Goal: Task Accomplishment & Management: Complete application form

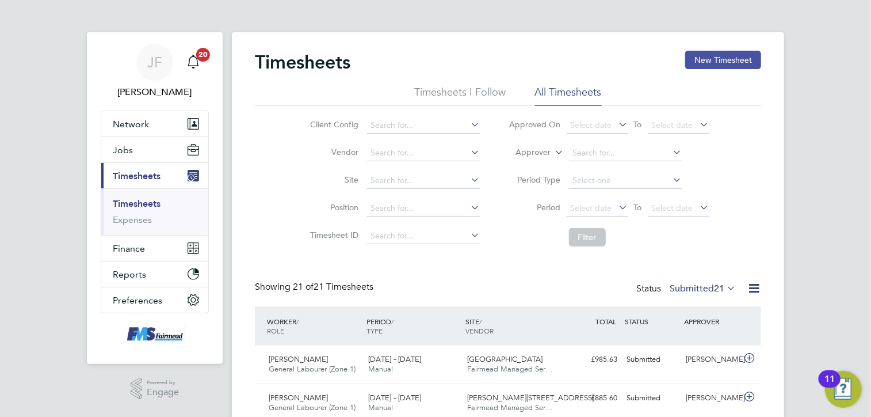
click at [709, 61] on button "New Timesheet" at bounding box center [723, 60] width 76 height 18
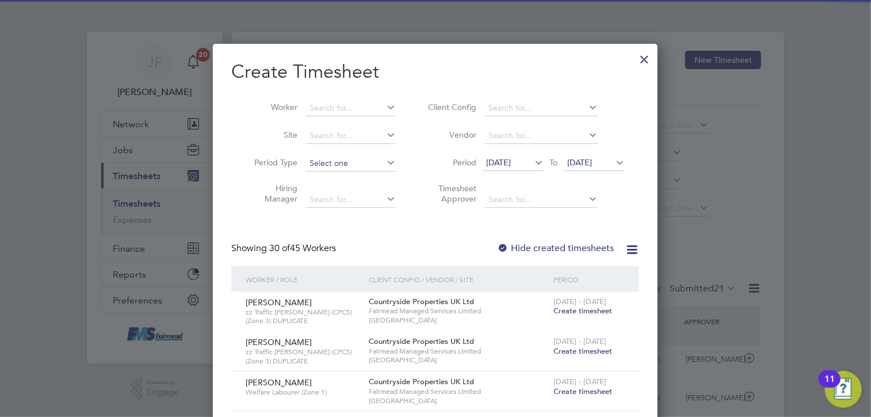
click at [333, 163] on input at bounding box center [351, 163] width 90 height 16
click at [261, 206] on li "Hiring Manager" at bounding box center [320, 195] width 179 height 36
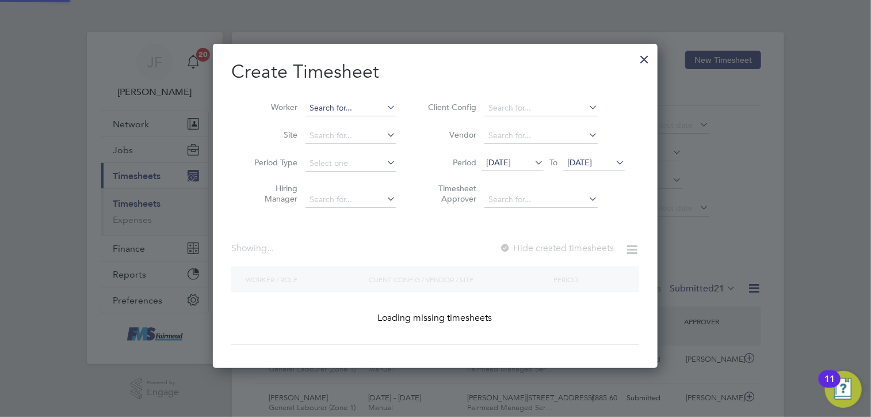
click at [333, 104] on input at bounding box center [351, 108] width 90 height 16
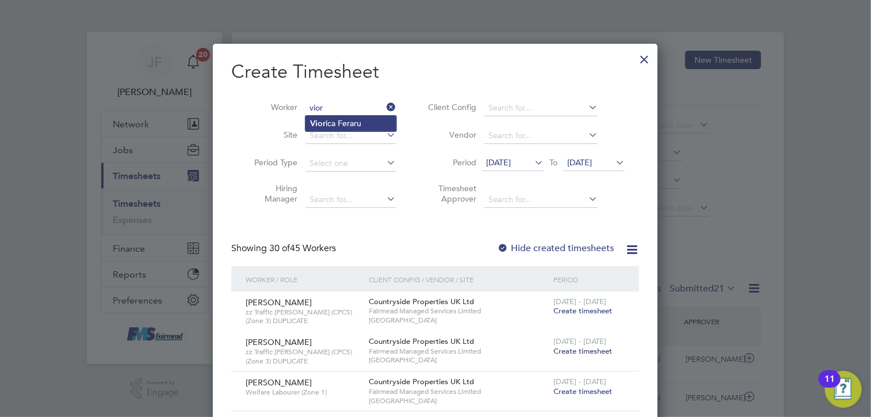
click at [364, 117] on li "Vior ica Feraru" at bounding box center [351, 124] width 91 height 16
type input "[PERSON_NAME]"
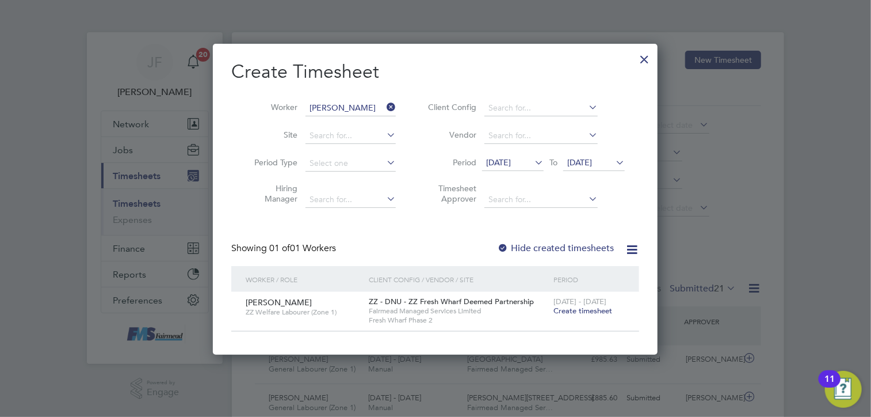
click at [583, 310] on span "Create timesheet" at bounding box center [583, 311] width 59 height 10
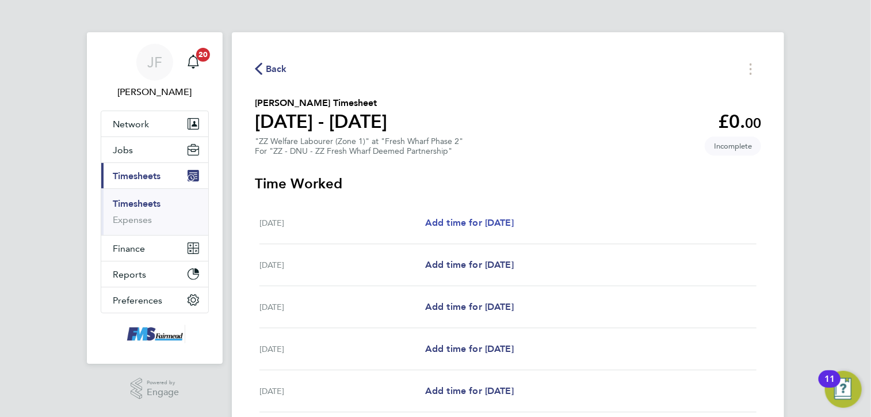
click at [479, 226] on span "Add time for [DATE]" at bounding box center [469, 222] width 89 height 11
select select "30"
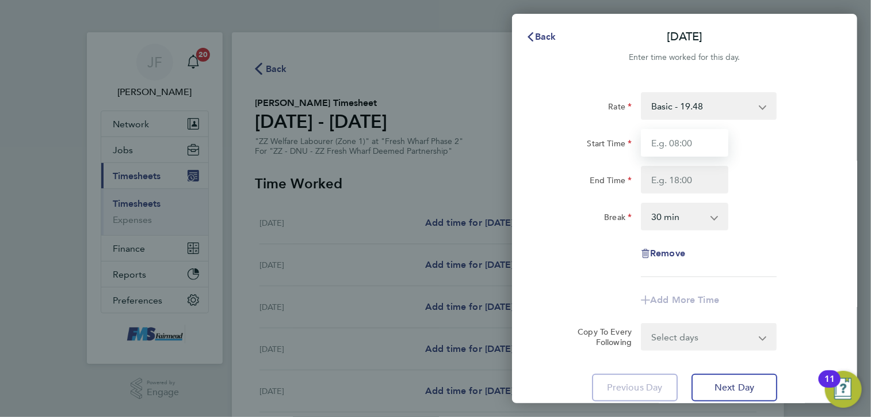
click at [667, 143] on input "Start Time" at bounding box center [684, 143] width 87 height 28
type input "07:30"
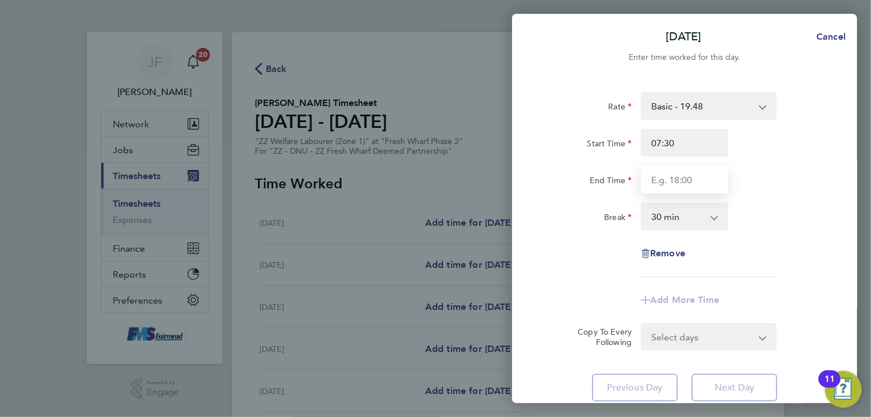
click at [682, 180] on input "End Time" at bounding box center [684, 180] width 87 height 28
type input "17:00"
click at [766, 193] on div "End Time 17:00" at bounding box center [685, 180] width 290 height 28
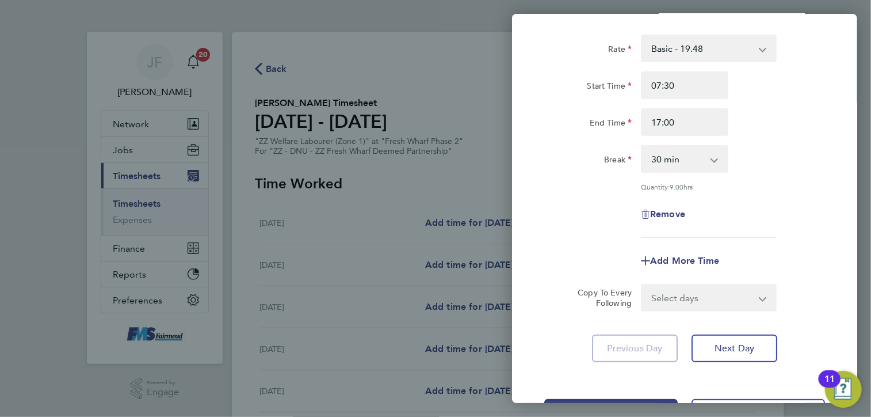
click at [688, 301] on select "Select days Day Weekday (Mon-Fri) Weekend (Sat-Sun) [DATE] [DATE] [DATE] [DATE]…" at bounding box center [702, 297] width 121 height 25
select select "WEEKDAY"
click at [642, 285] on select "Select days Day Weekday (Mon-Fri) Weekend (Sat-Sun) [DATE] [DATE] [DATE] [DATE]…" at bounding box center [702, 297] width 121 height 25
select select "[DATE]"
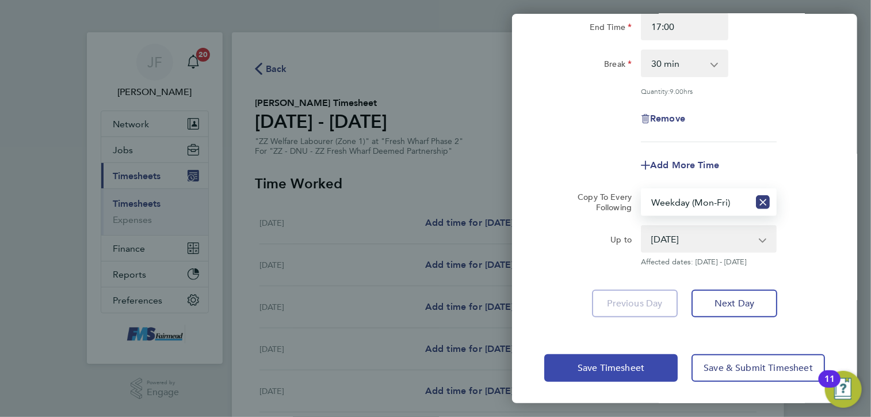
click at [589, 362] on span "Save Timesheet" at bounding box center [611, 368] width 67 height 12
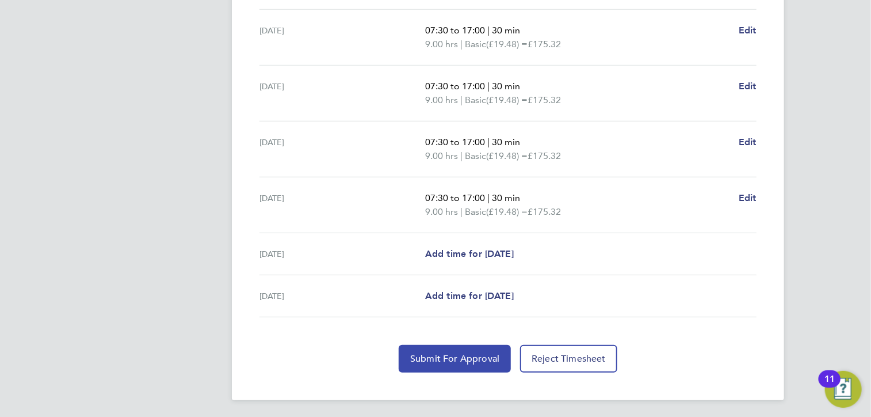
click at [453, 356] on span "Submit For Approval" at bounding box center [454, 359] width 89 height 12
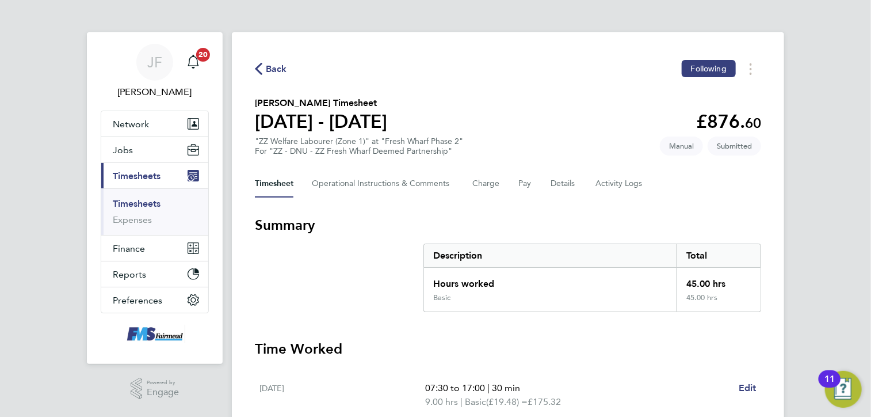
click at [130, 177] on span "Timesheets" at bounding box center [137, 175] width 48 height 11
click at [140, 207] on link "Timesheets" at bounding box center [137, 203] width 48 height 11
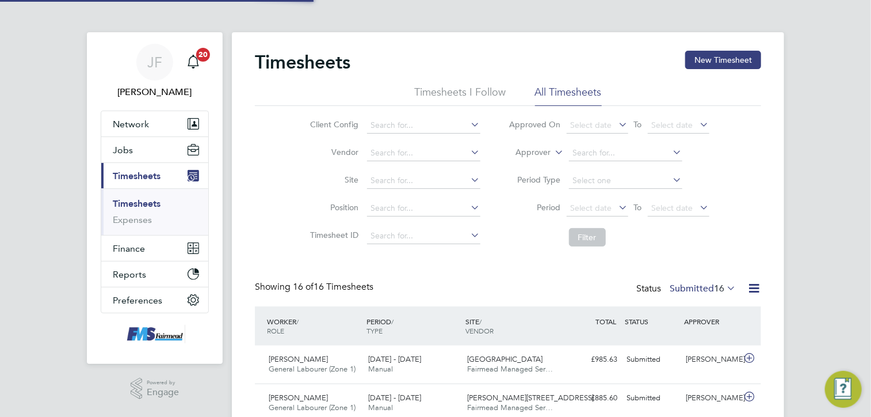
scroll to position [29, 100]
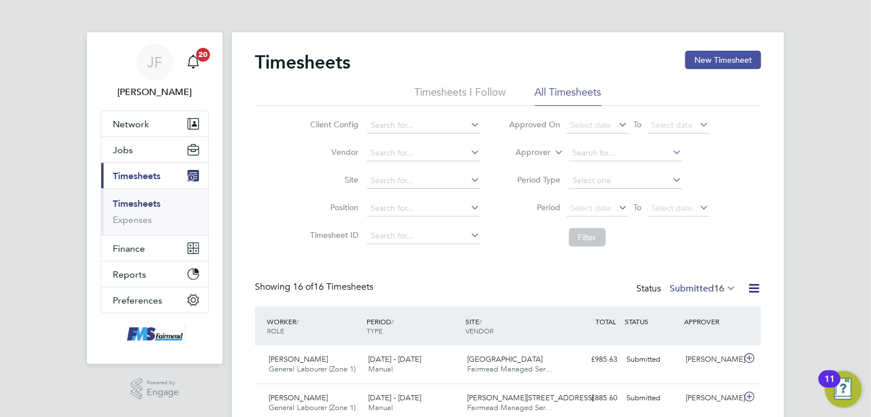
click at [723, 60] on button "New Timesheet" at bounding box center [723, 60] width 76 height 18
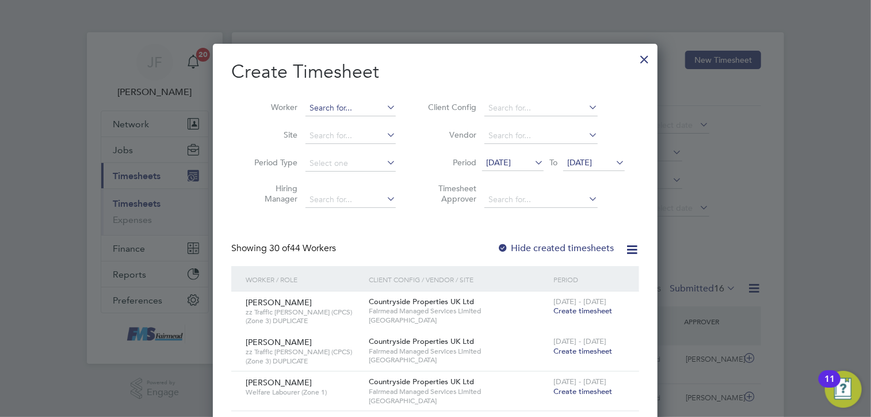
click at [334, 109] on input at bounding box center [351, 108] width 90 height 16
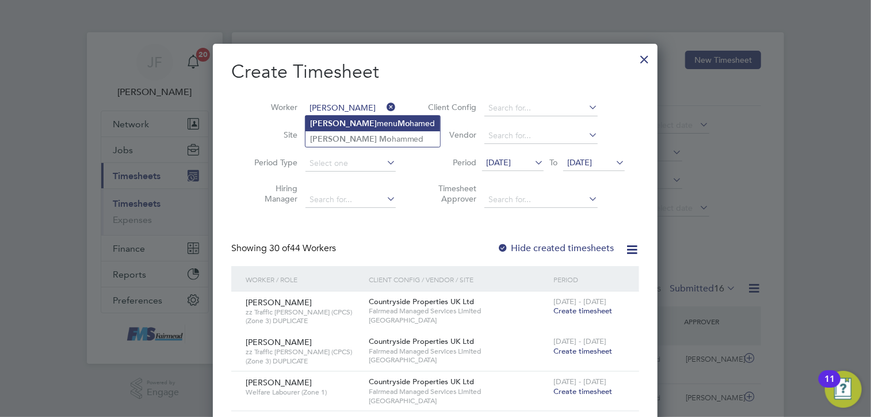
click at [338, 118] on li "[PERSON_NAME] menu Mo hamed" at bounding box center [373, 124] width 135 height 16
type input "[PERSON_NAME]"
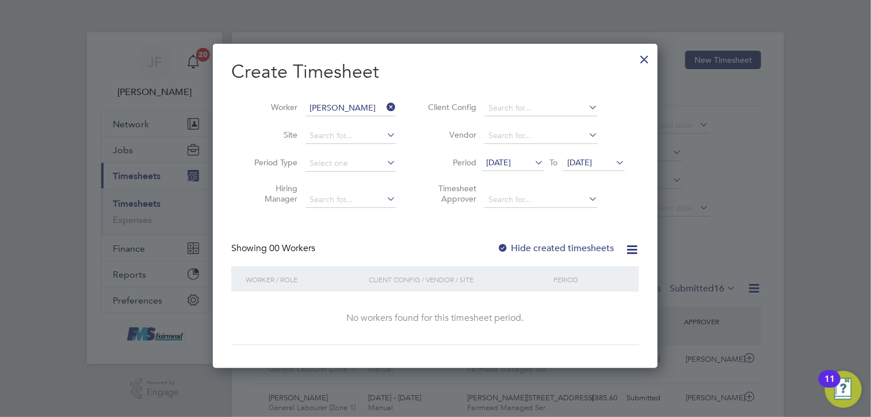
click at [516, 248] on label "Hide created timesheets" at bounding box center [555, 248] width 117 height 12
click at [384, 106] on icon at bounding box center [384, 107] width 0 height 16
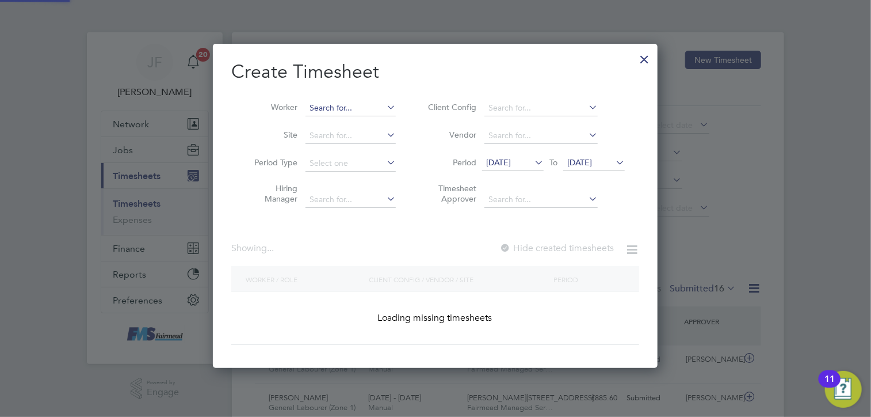
click at [344, 109] on input at bounding box center [351, 108] width 90 height 16
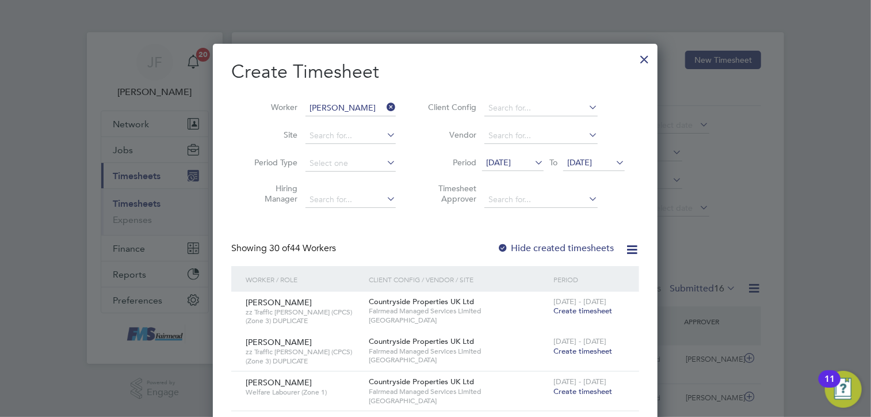
click at [316, 139] on b "[PERSON_NAME]" at bounding box center [343, 139] width 67 height 10
type input "[PERSON_NAME]"
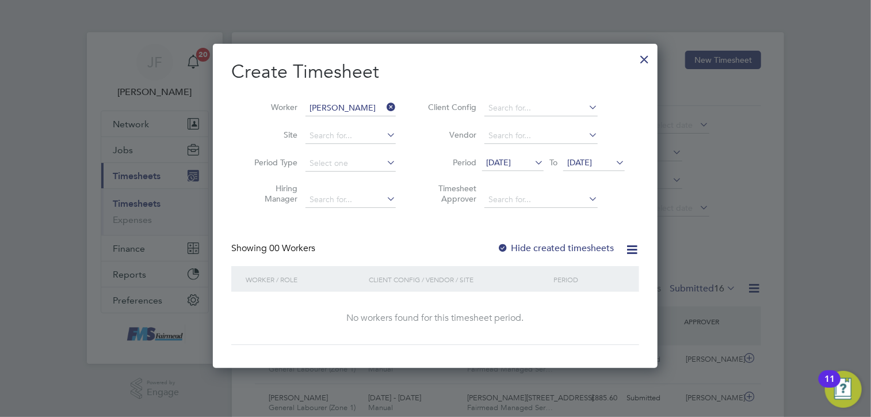
click at [524, 246] on label "Hide created timesheets" at bounding box center [555, 248] width 117 height 12
click at [506, 246] on div at bounding box center [503, 249] width 12 height 12
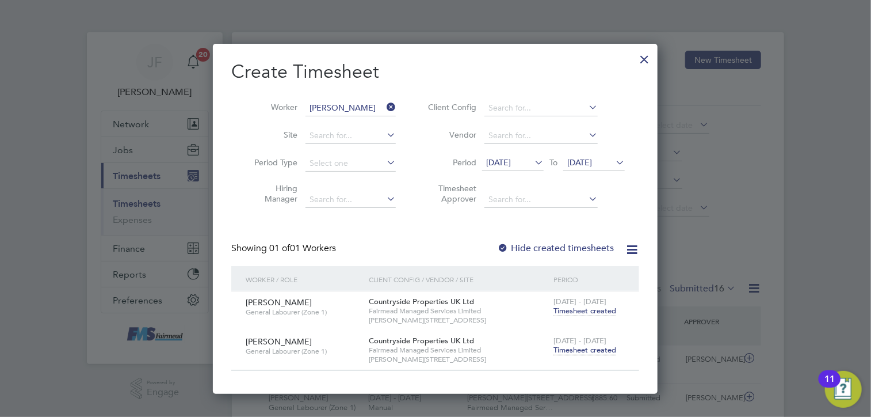
click at [566, 348] on span "Timesheet created" at bounding box center [585, 350] width 63 height 10
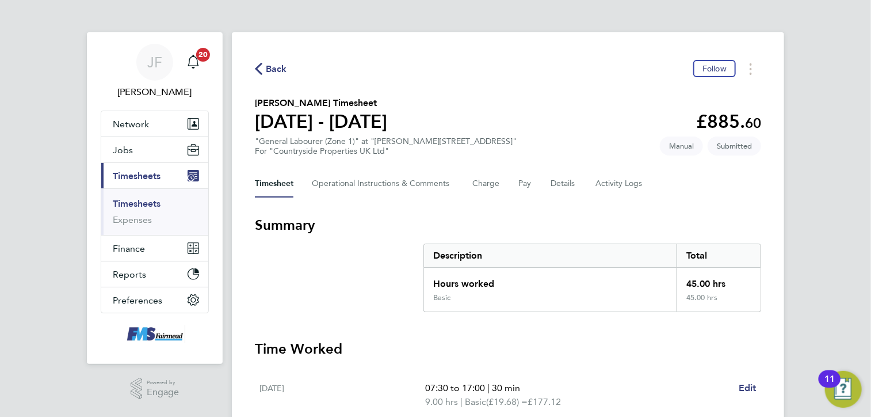
click at [278, 65] on span "Back" at bounding box center [276, 69] width 21 height 14
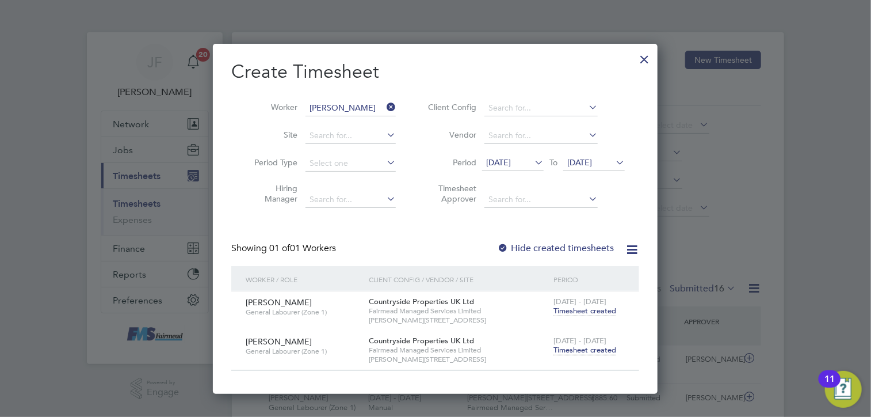
click at [384, 105] on icon at bounding box center [384, 107] width 0 height 16
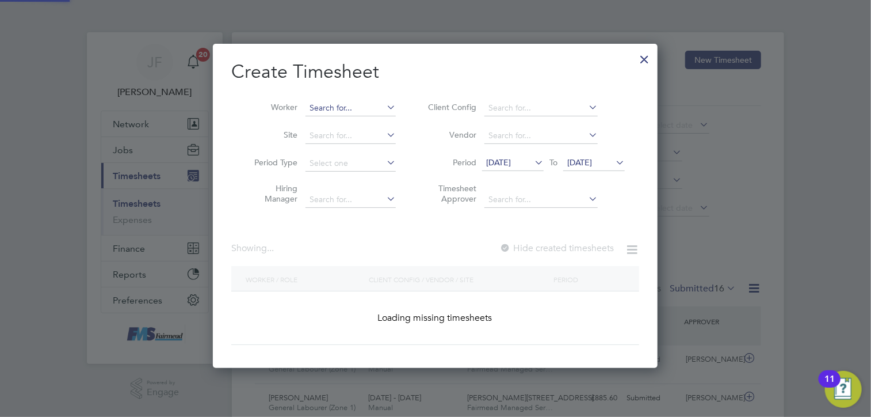
click at [345, 105] on input at bounding box center [351, 108] width 90 height 16
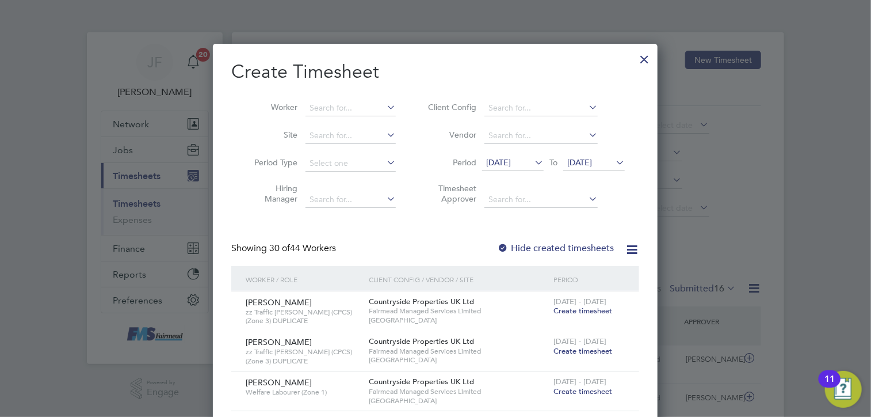
click at [337, 112] on input at bounding box center [351, 108] width 90 height 16
click at [339, 123] on li "Tadal ay Zoola" at bounding box center [351, 124] width 91 height 16
type input "Tadalay Zoola"
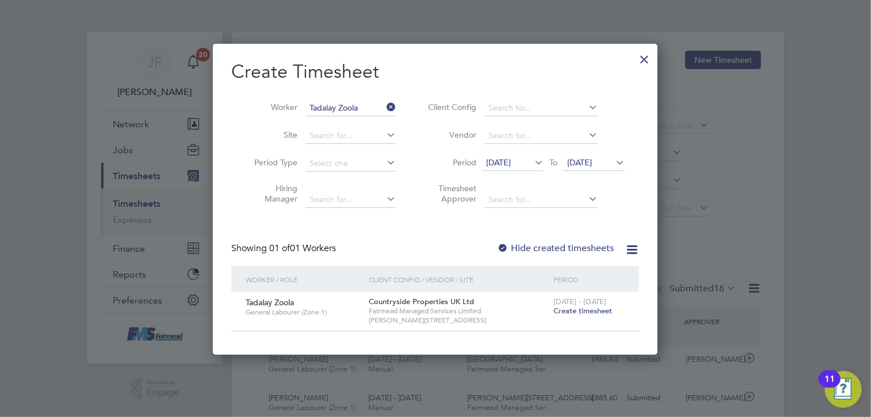
click at [574, 310] on span "Create timesheet" at bounding box center [583, 311] width 59 height 10
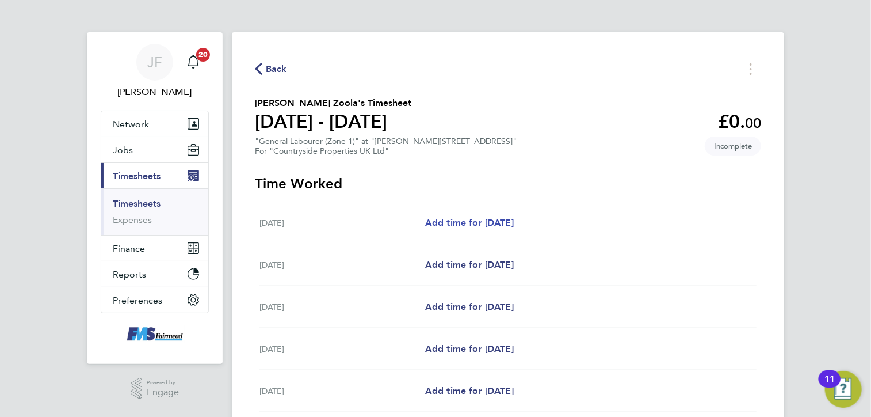
click at [463, 220] on span "Add time for [DATE]" at bounding box center [469, 222] width 89 height 11
select select "30"
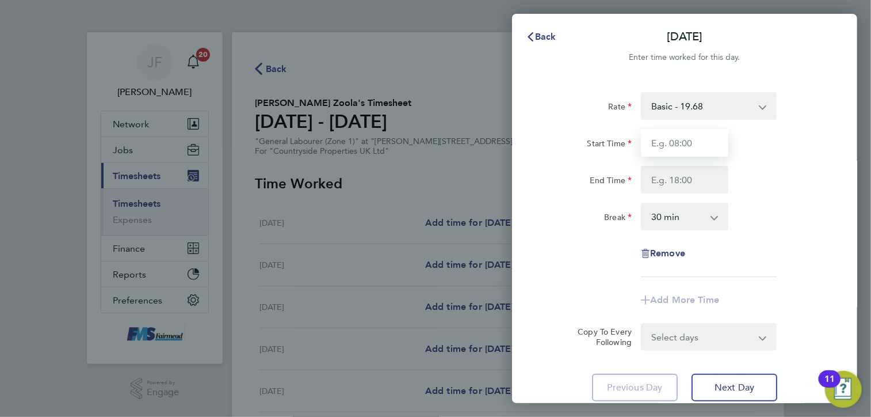
click at [673, 139] on input "Start Time" at bounding box center [684, 143] width 87 height 28
type input "07:30"
type input "17:00"
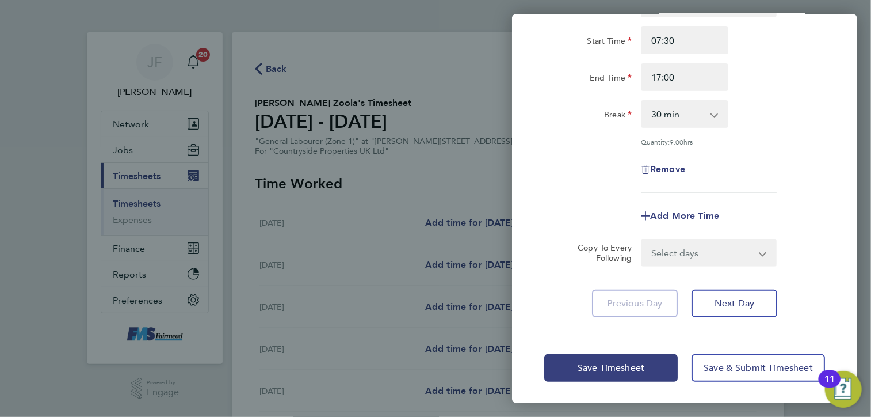
click at [678, 250] on select "Select days Day [DATE] [DATE] [DATE] [DATE]" at bounding box center [702, 252] width 121 height 25
click at [666, 240] on select "Select days Day [DATE] [DATE] [DATE] [DATE]" at bounding box center [702, 252] width 121 height 25
click at [716, 255] on select "Select days Day [DATE] [DATE] [DATE] [DATE]" at bounding box center [702, 252] width 121 height 25
click at [715, 255] on select "Select days Day [DATE] [DATE] [DATE] [DATE]" at bounding box center [702, 252] width 121 height 25
click at [697, 243] on select "Select days Day [DATE] [DATE] [DATE] [DATE]" at bounding box center [702, 252] width 121 height 25
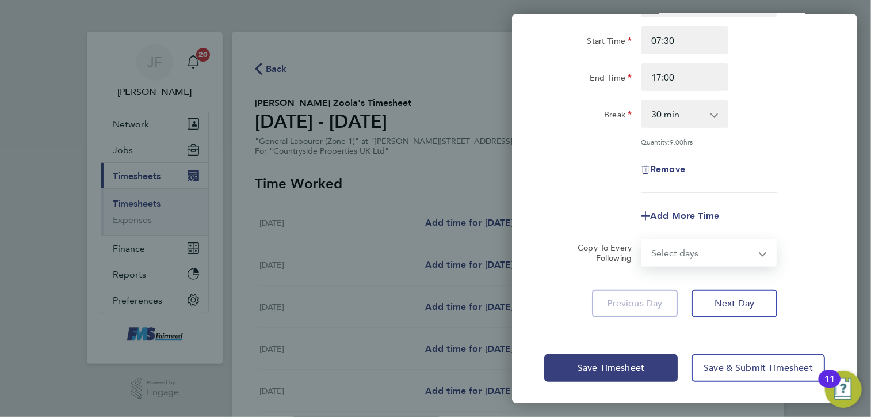
select select "DAY"
click at [642, 240] on select "Select days Day [DATE] [DATE] [DATE] [DATE]" at bounding box center [702, 252] width 121 height 25
select select "[DATE]"
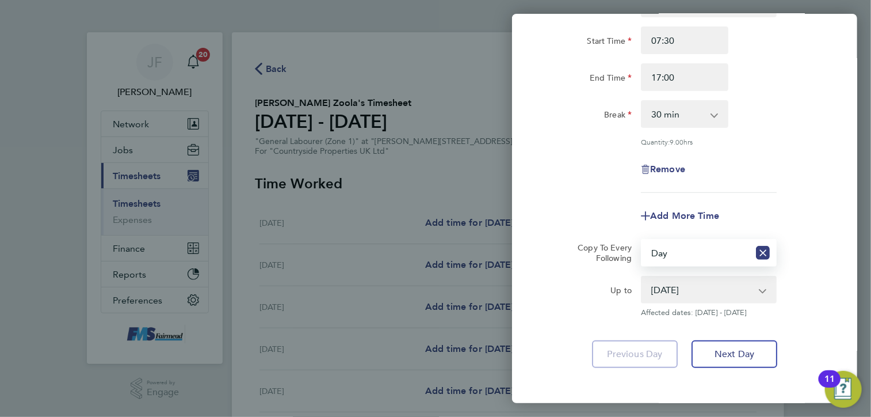
click at [666, 284] on select "[DATE] [DATE] [DATE] [DATE]" at bounding box center [702, 289] width 120 height 25
click at [665, 368] on div "Rate Basic - 19.68 Start Time 07:30 End Time 17:00 Break 0 min 15 min 30 min 45…" at bounding box center [684, 179] width 345 height 406
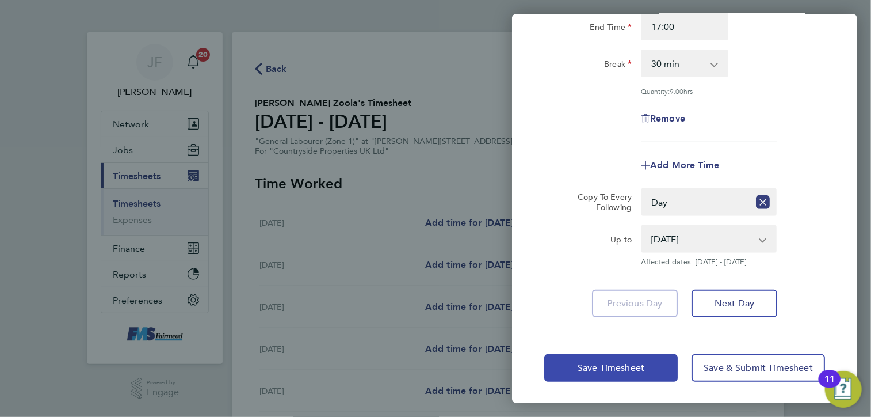
click at [609, 371] on span "Save Timesheet" at bounding box center [611, 368] width 67 height 12
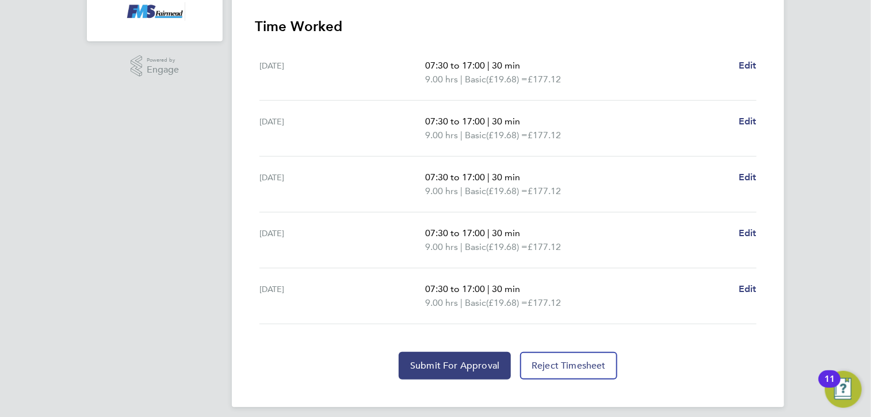
scroll to position [329, 0]
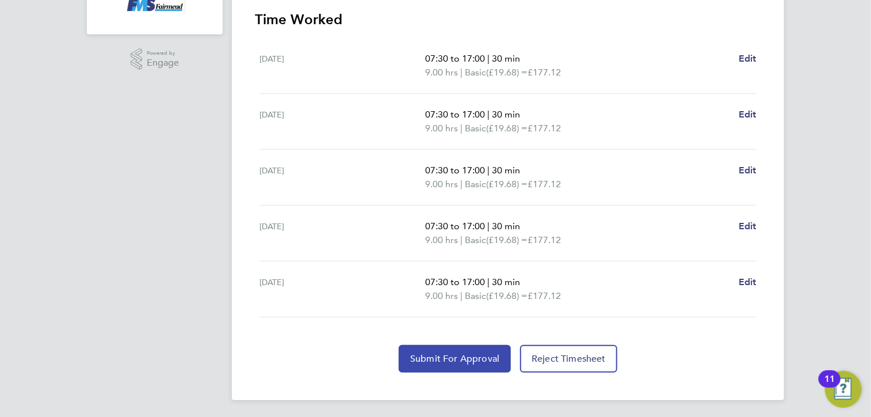
drag, startPoint x: 455, startPoint y: 371, endPoint x: 449, endPoint y: 365, distance: 8.1
click at [455, 371] on div "Back Following [PERSON_NAME] Zoola's Timesheet [DATE] - [DATE] £885. 60 "Genera…" at bounding box center [508, 51] width 552 height 697
click at [437, 357] on span "Submit For Approval" at bounding box center [454, 359] width 89 height 12
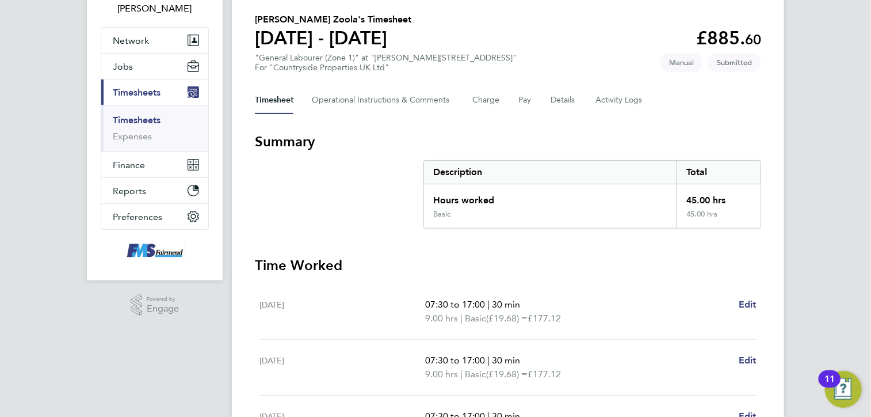
scroll to position [0, 0]
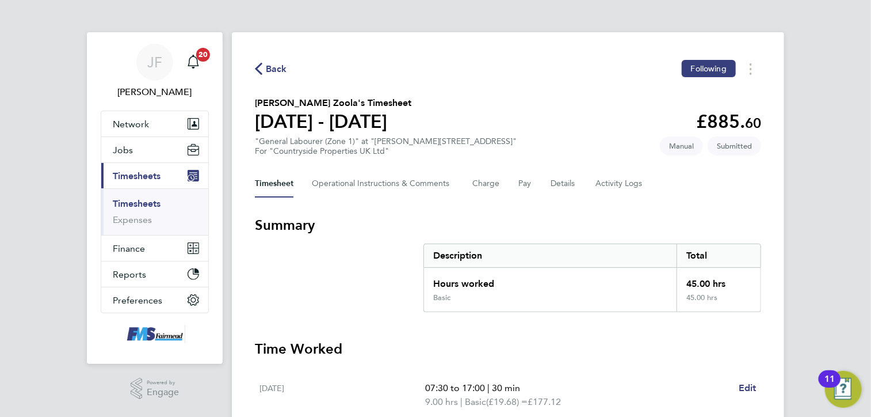
click at [125, 201] on link "Timesheets" at bounding box center [137, 203] width 48 height 11
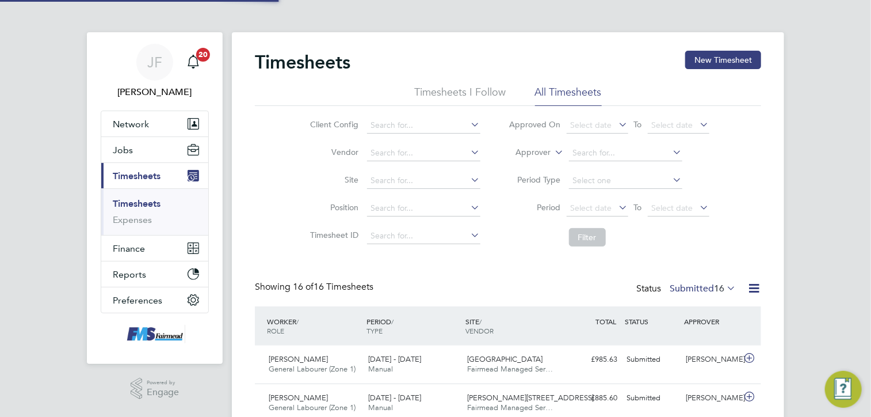
scroll to position [29, 100]
click at [737, 57] on button "New Timesheet" at bounding box center [723, 60] width 76 height 18
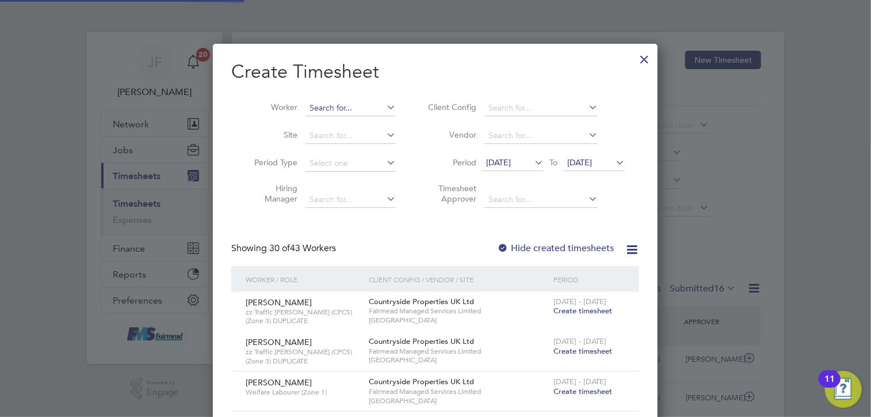
click at [320, 101] on input at bounding box center [351, 108] width 90 height 16
click at [336, 127] on li "[PERSON_NAME]" at bounding box center [377, 124] width 142 height 16
type input "[PERSON_NAME]"
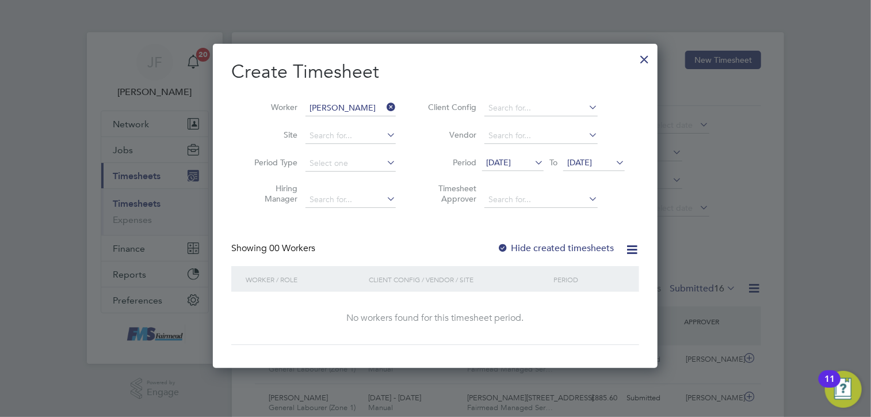
click at [512, 247] on label "Hide created timesheets" at bounding box center [555, 248] width 117 height 12
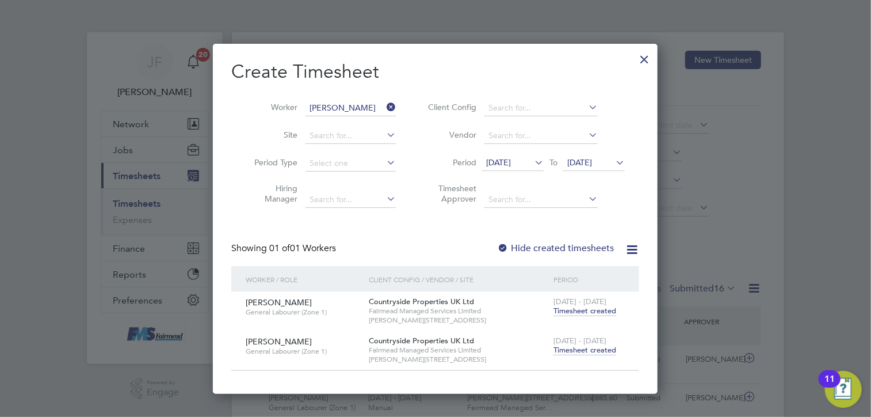
click at [594, 354] on div "[DATE] - [DATE] Timesheet created" at bounding box center [589, 345] width 77 height 31
click at [593, 349] on span "Timesheet created" at bounding box center [585, 350] width 63 height 10
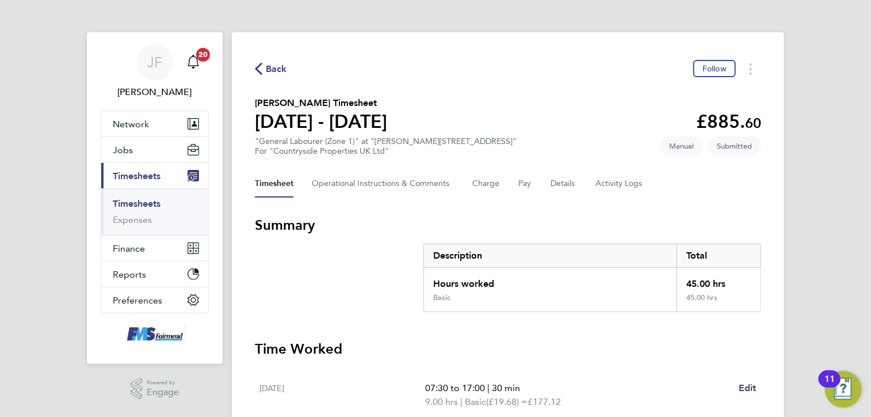
click at [132, 173] on span "Timesheets" at bounding box center [137, 175] width 48 height 11
click at [128, 202] on link "Timesheets" at bounding box center [137, 203] width 48 height 11
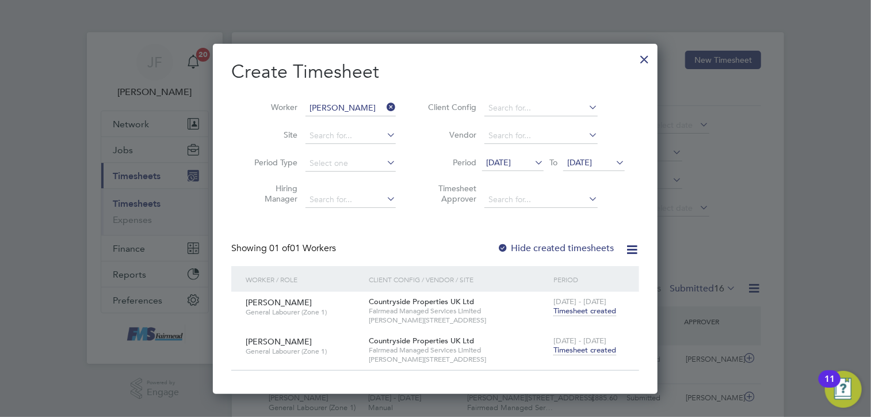
click at [384, 109] on icon at bounding box center [384, 107] width 0 height 16
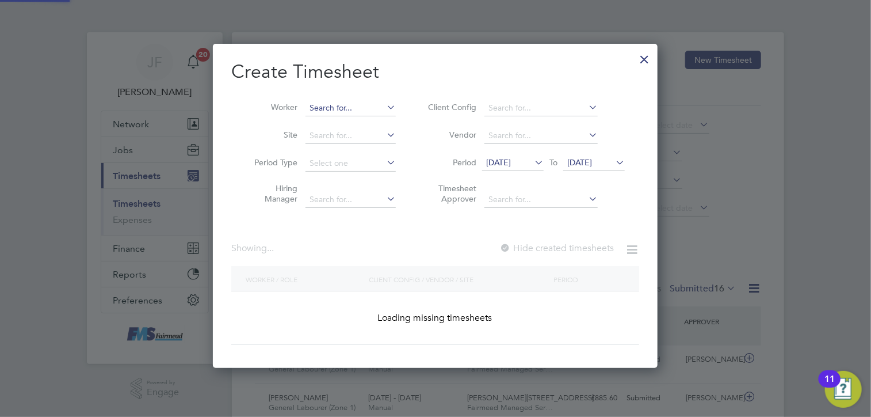
click at [313, 105] on input at bounding box center [351, 108] width 90 height 16
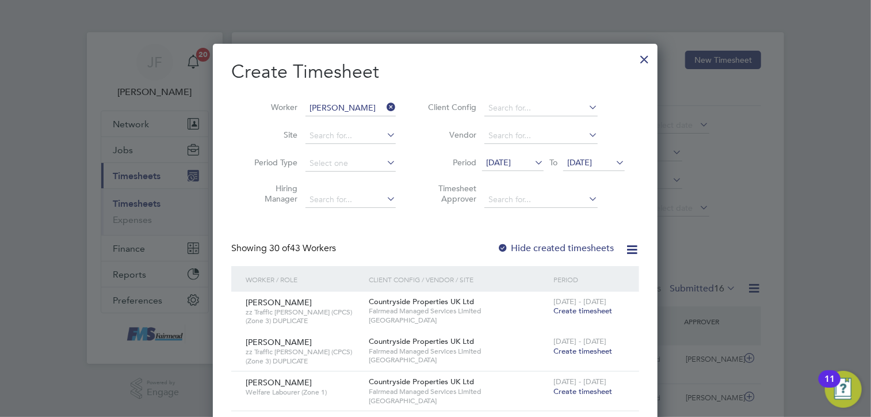
click at [344, 126] on li "[PERSON_NAME] n Simbule" at bounding box center [362, 124] width 112 height 16
type input "[PERSON_NAME] Simbule"
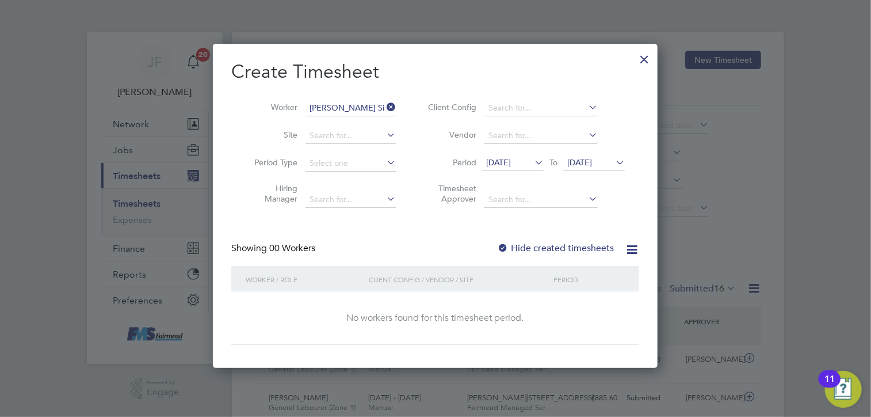
click at [532, 164] on icon at bounding box center [532, 162] width 0 height 16
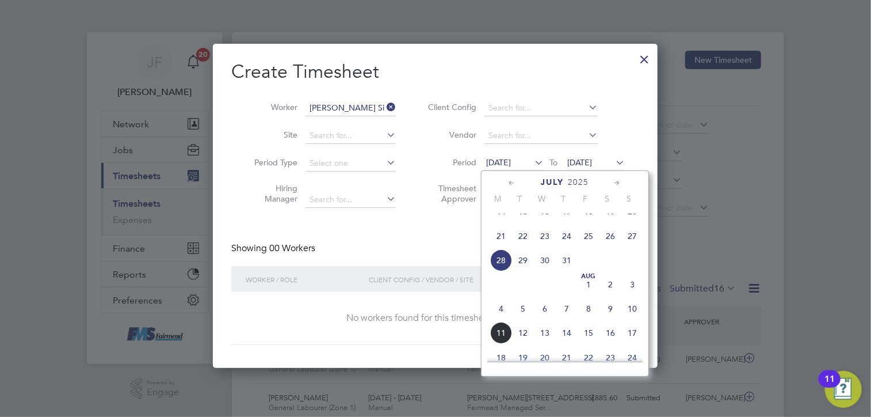
click at [532, 164] on icon at bounding box center [532, 162] width 0 height 16
click at [438, 232] on div "Create Timesheet Worker [PERSON_NAME] Simbule Site Period Type Hiring Manager C…" at bounding box center [435, 202] width 408 height 285
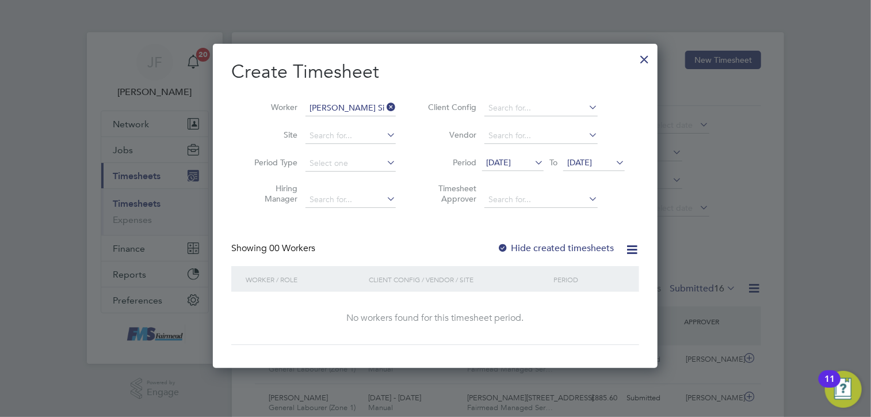
click at [503, 244] on div at bounding box center [503, 249] width 12 height 12
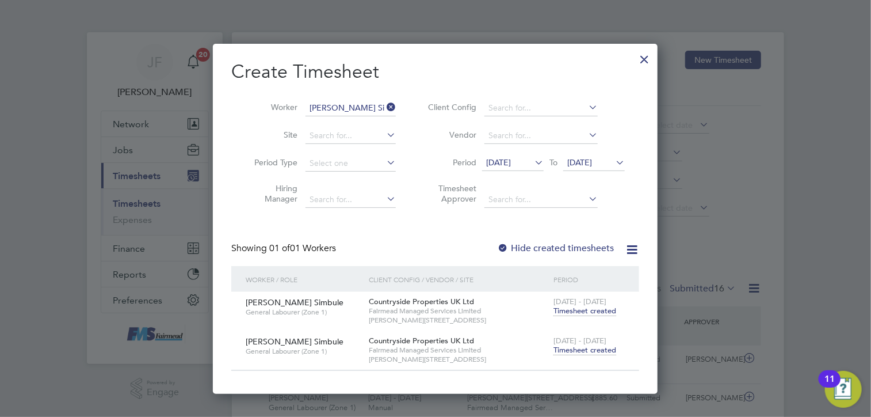
click at [568, 352] on span "Timesheet created" at bounding box center [585, 350] width 63 height 10
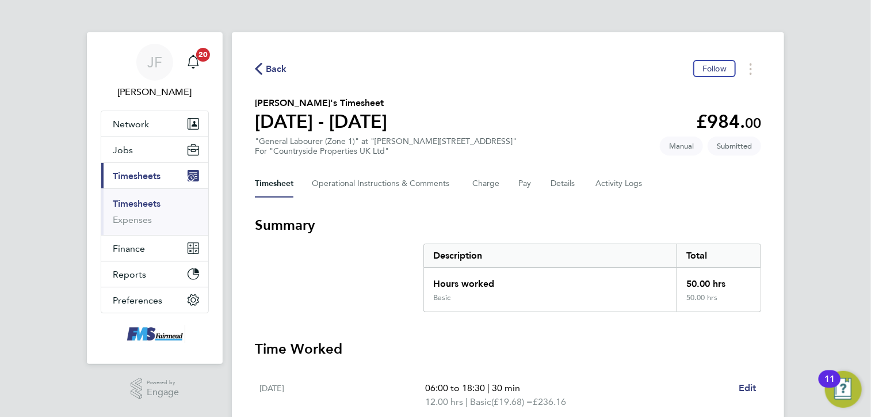
click at [131, 174] on span "Timesheets" at bounding box center [137, 175] width 48 height 11
click at [136, 174] on span "Timesheets" at bounding box center [137, 175] width 48 height 11
click at [136, 205] on link "Timesheets" at bounding box center [137, 203] width 48 height 11
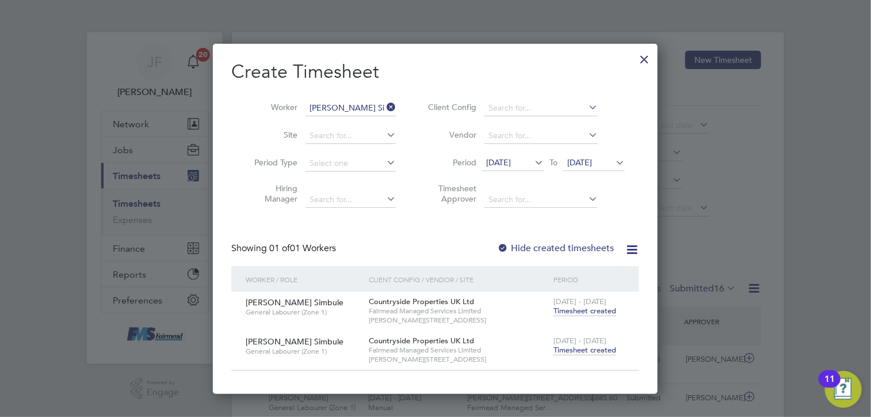
click at [384, 105] on icon at bounding box center [384, 107] width 0 height 16
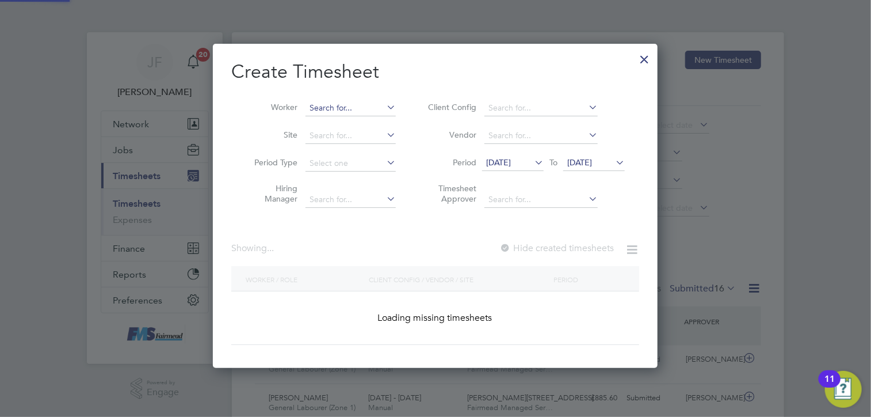
click at [330, 108] on input at bounding box center [351, 108] width 90 height 16
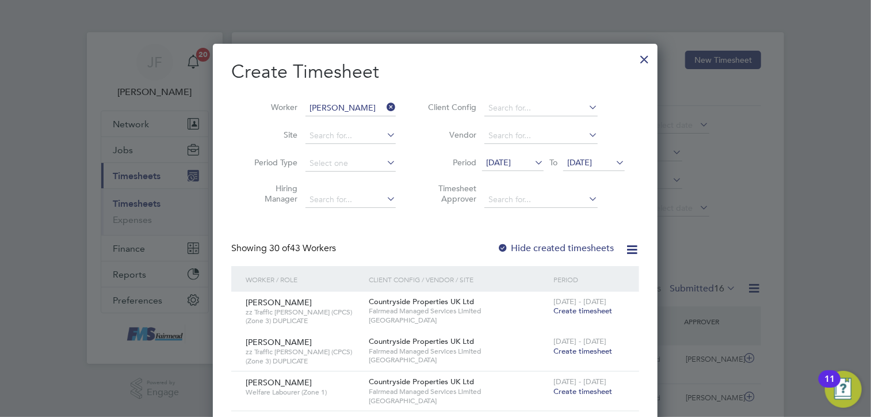
click at [379, 125] on b "Grumbt" at bounding box center [393, 124] width 29 height 10
type input "[PERSON_NAME]"
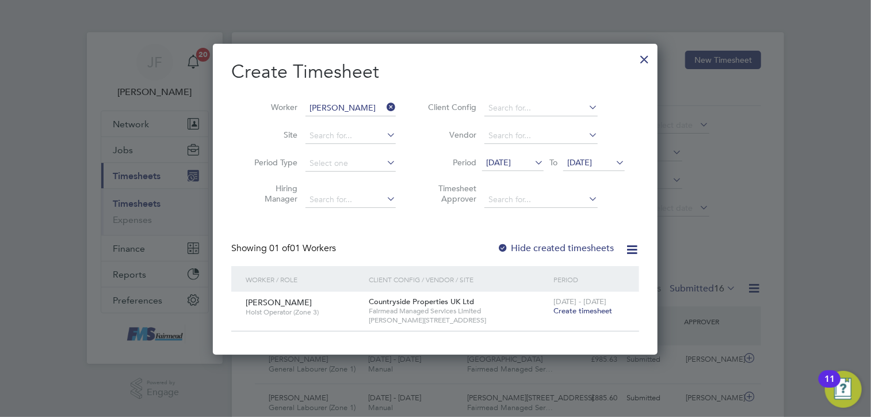
click at [575, 310] on span "Create timesheet" at bounding box center [583, 311] width 59 height 10
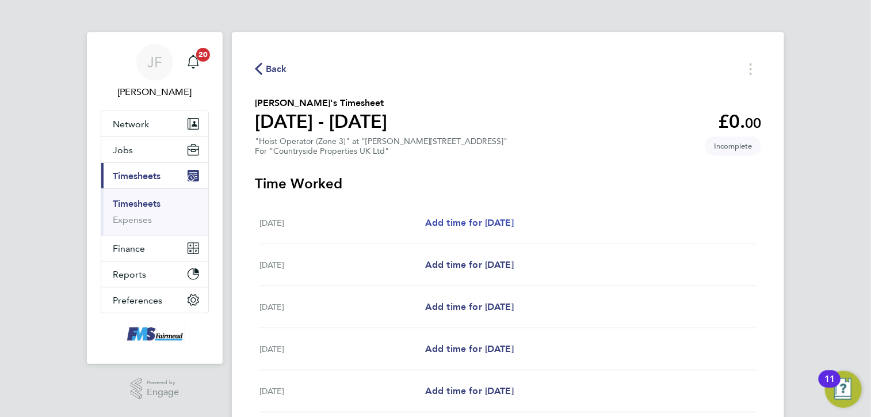
click at [460, 220] on span "Add time for [DATE]" at bounding box center [469, 222] width 89 height 11
select select "30"
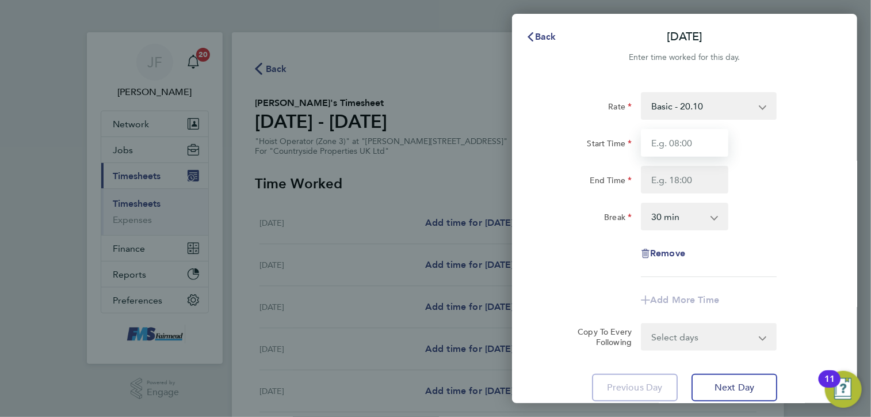
click at [695, 143] on input "Start Time" at bounding box center [684, 143] width 87 height 28
type input "07:30"
type input "17:00"
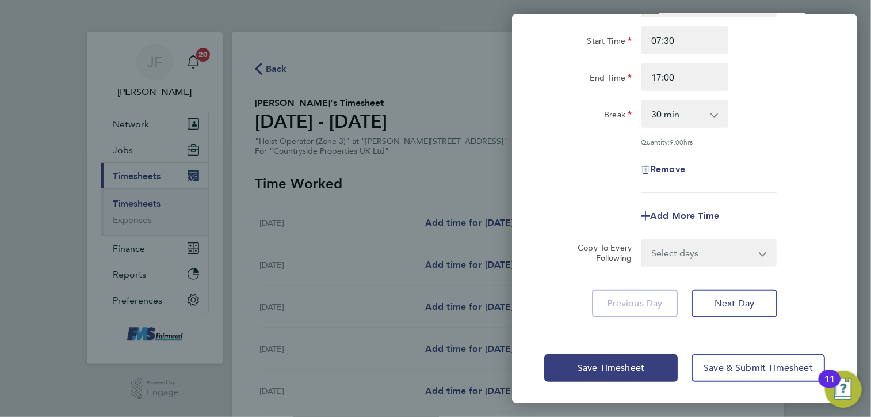
click at [708, 252] on select "Select days Day Weekday (Mon-Fri) Weekend (Sat-Sun) [DATE] [DATE] [DATE] [DATE]…" at bounding box center [702, 252] width 121 height 25
select select "WEEKDAY"
click at [642, 240] on select "Select days Day Weekday (Mon-Fri) Weekend (Sat-Sun) [DATE] [DATE] [DATE] [DATE]…" at bounding box center [702, 252] width 121 height 25
select select "[DATE]"
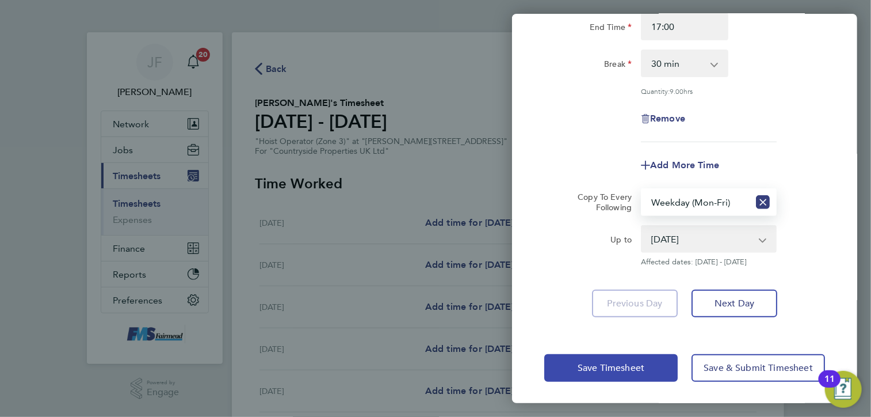
click at [587, 372] on button "Save Timesheet" at bounding box center [610, 368] width 133 height 28
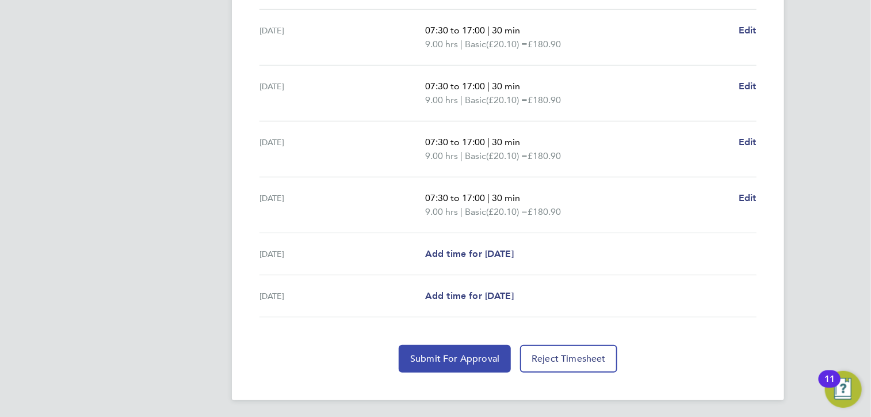
click at [438, 356] on span "Submit For Approval" at bounding box center [454, 359] width 89 height 12
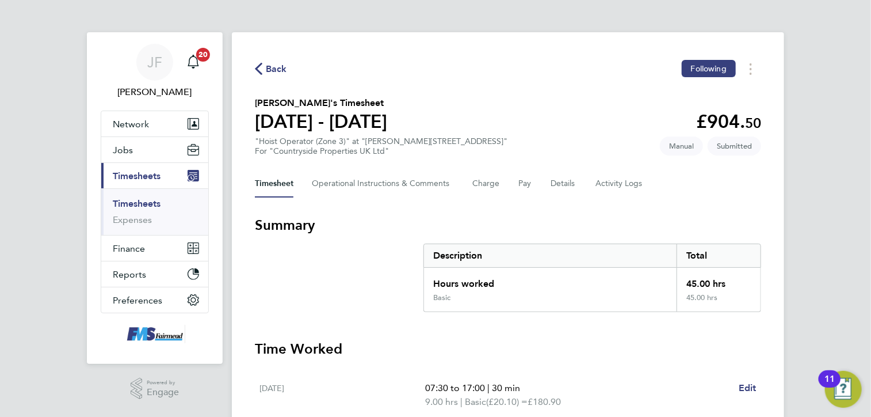
click at [127, 201] on link "Timesheets" at bounding box center [137, 203] width 48 height 11
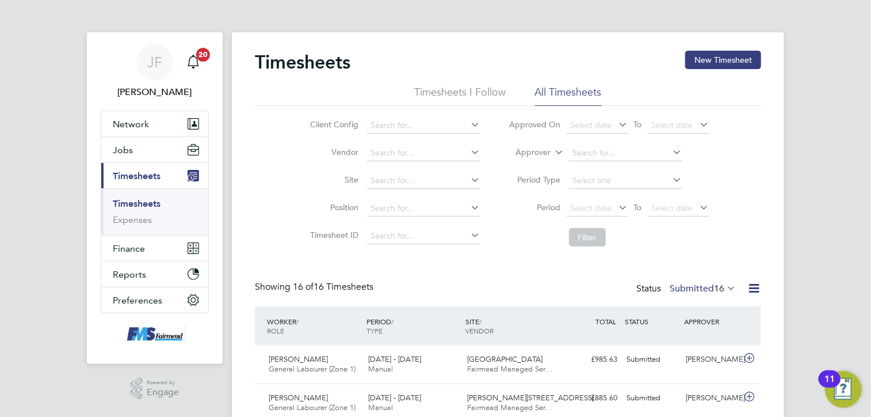
click at [692, 292] on label "Submitted 16" at bounding box center [703, 289] width 66 height 12
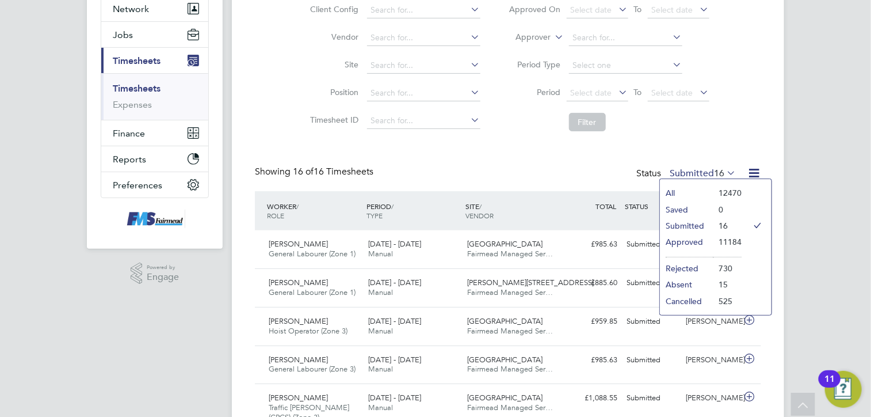
click at [535, 171] on div "Showing 16 of 16 Timesheets Status Submitted 16" at bounding box center [508, 178] width 506 height 25
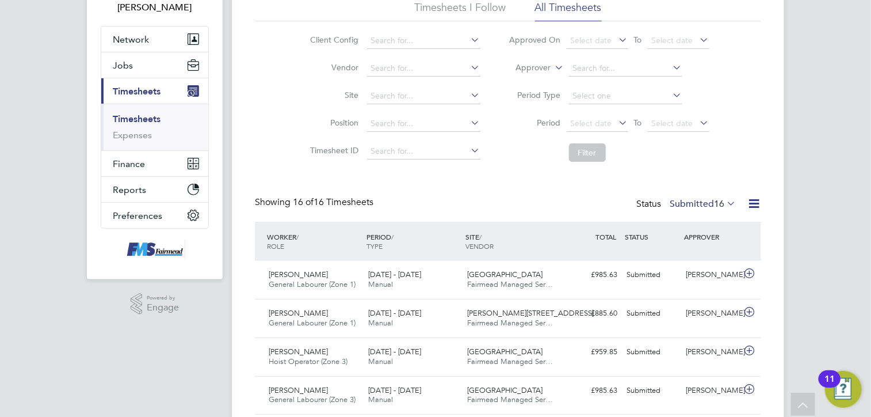
click at [686, 205] on label "Submitted 16" at bounding box center [703, 204] width 66 height 12
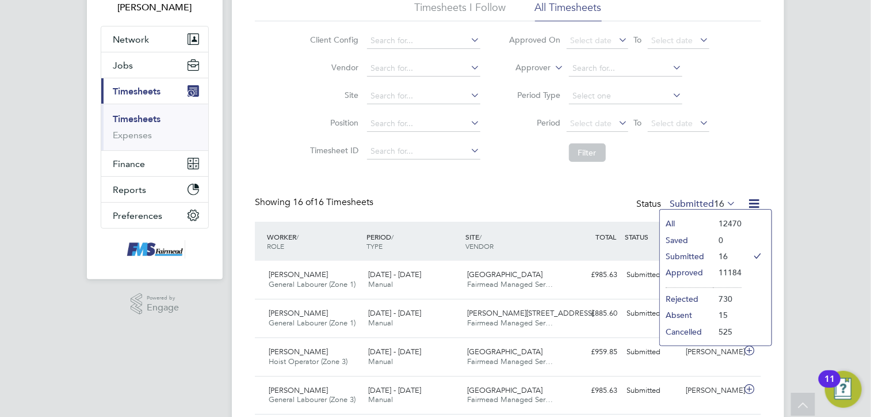
click at [690, 270] on li "Approved" at bounding box center [686, 272] width 53 height 16
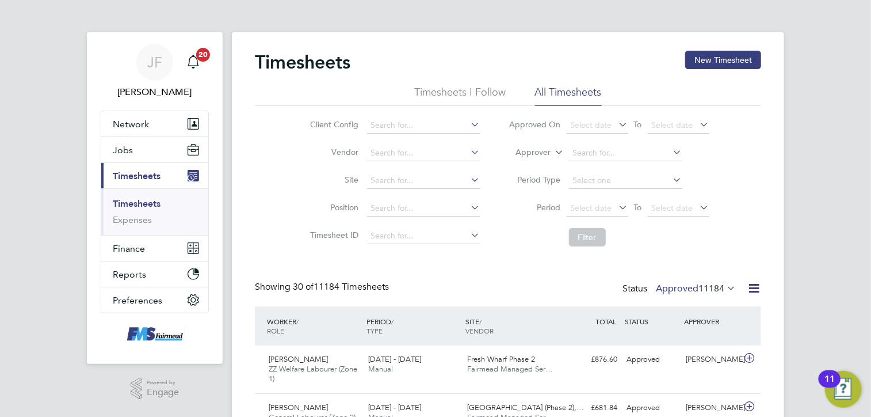
scroll to position [29, 100]
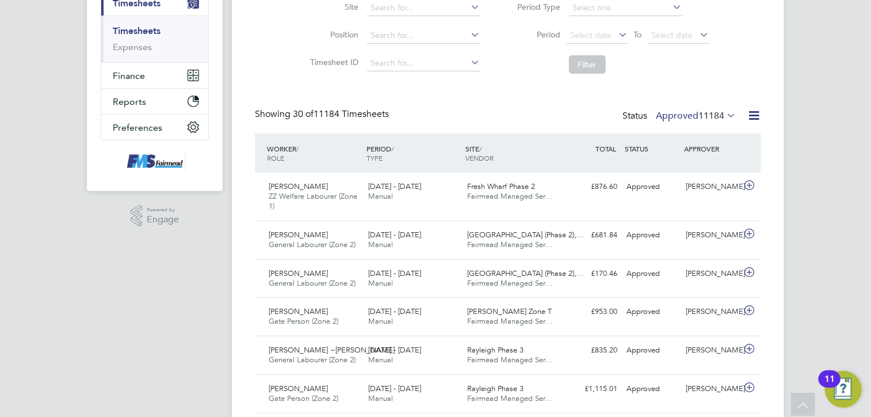
click at [707, 117] on span "11184" at bounding box center [712, 116] width 26 height 12
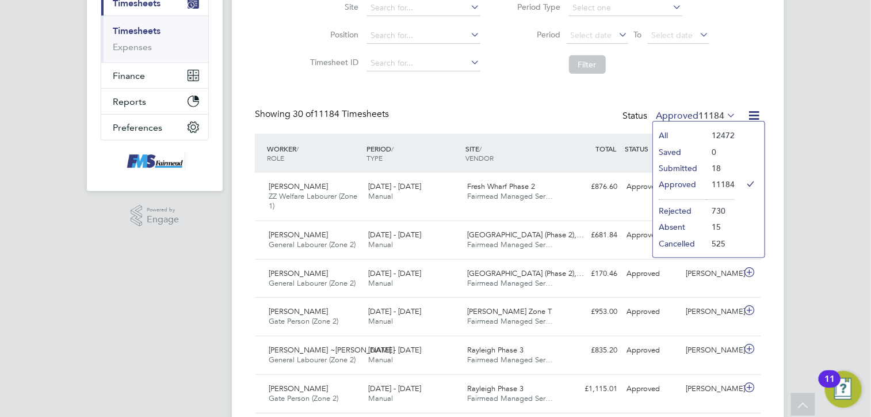
click at [688, 169] on li "Submitted" at bounding box center [679, 168] width 53 height 16
